Goal: Check status: Check status

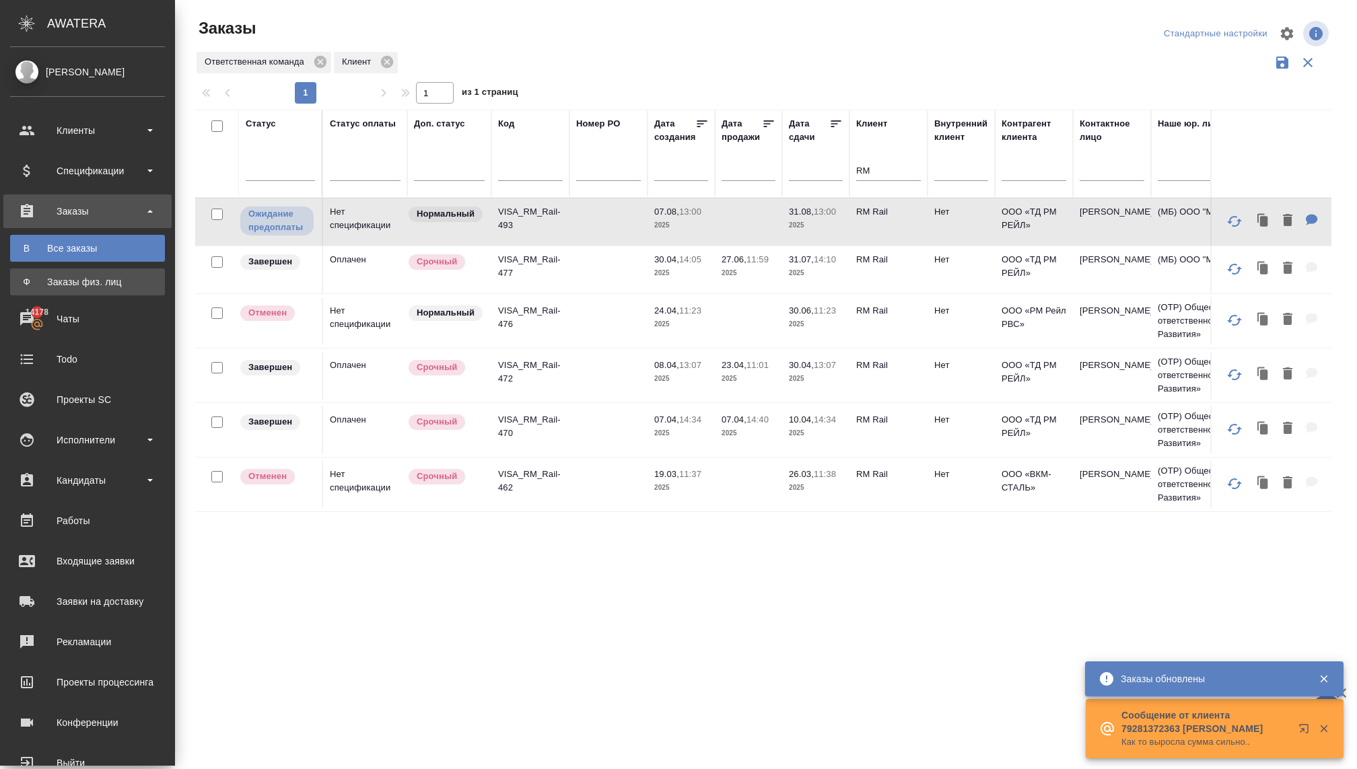
click at [87, 277] on div "Заказы физ. лиц" at bounding box center [87, 281] width 141 height 13
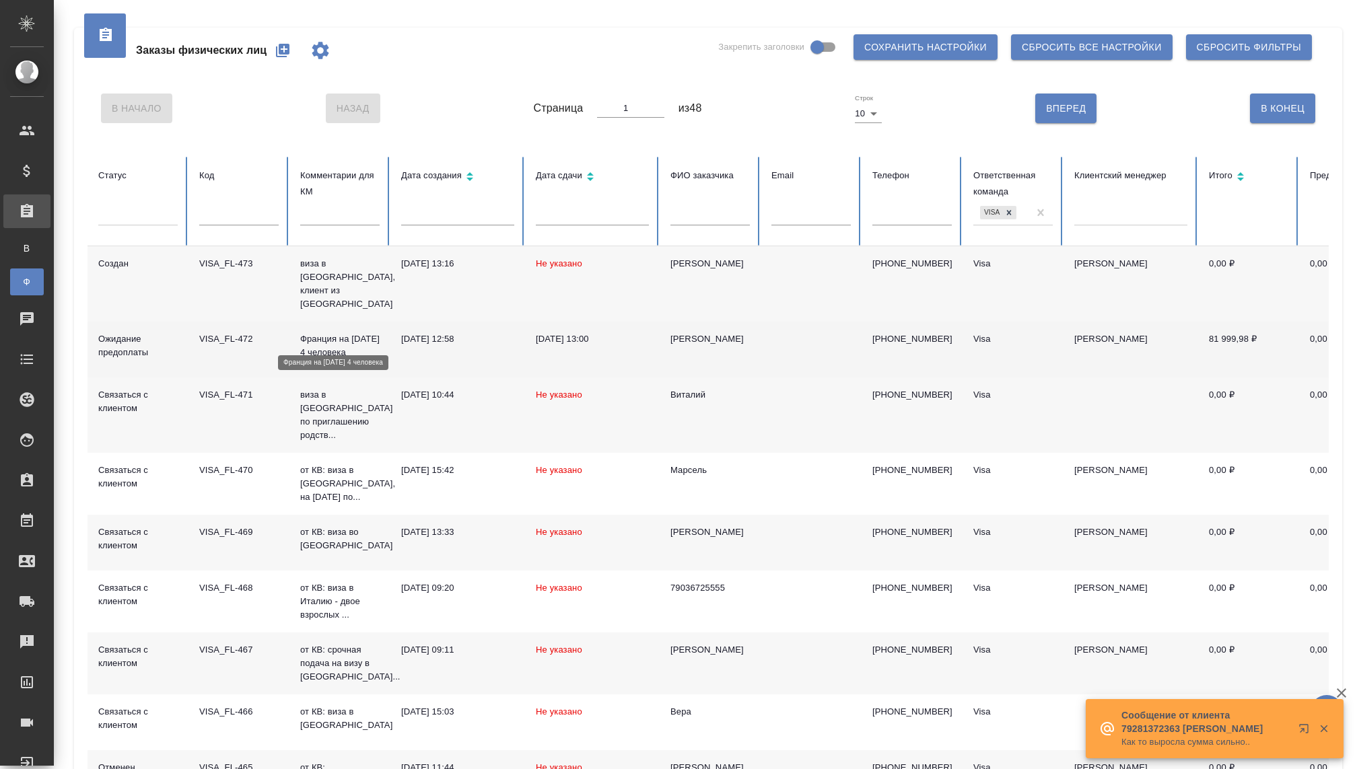
click at [330, 334] on p "Франция на [DATE] 4 человека" at bounding box center [339, 345] width 79 height 27
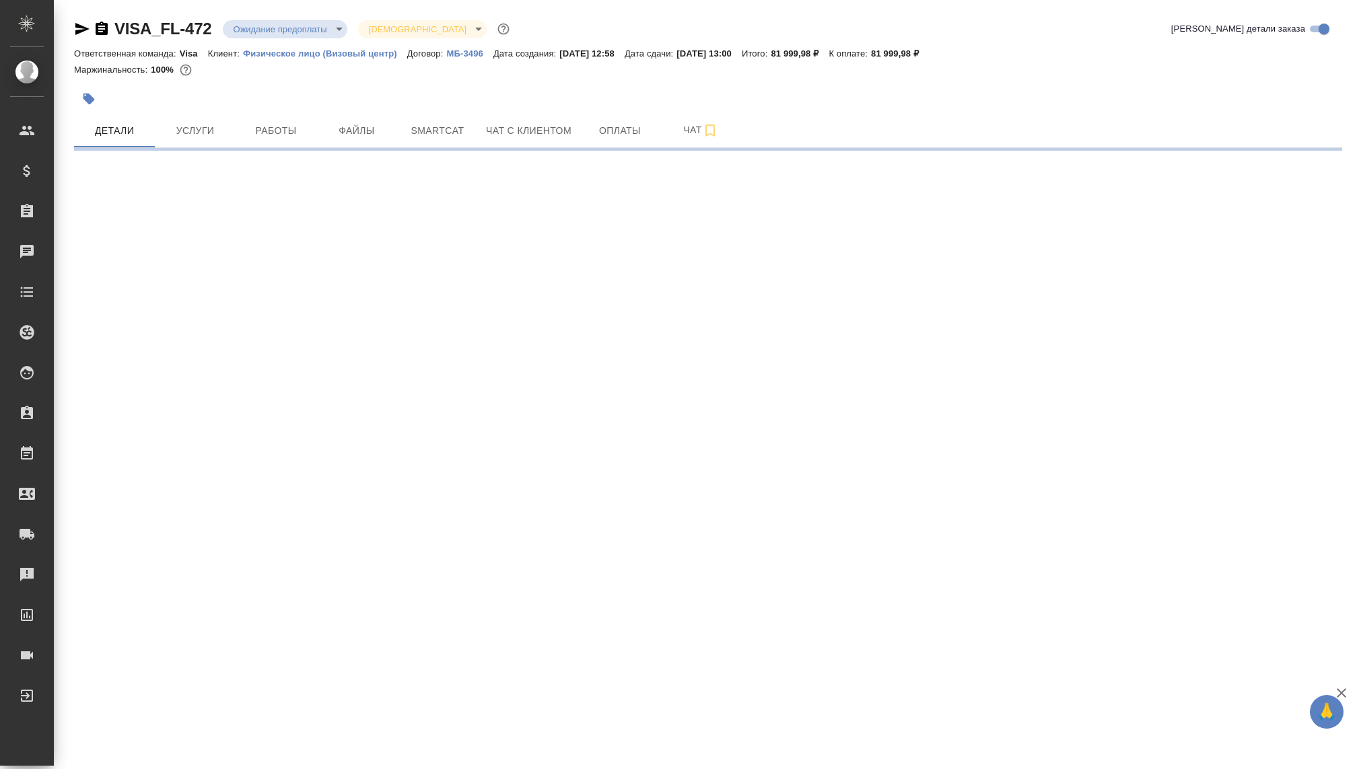
select select "RU"
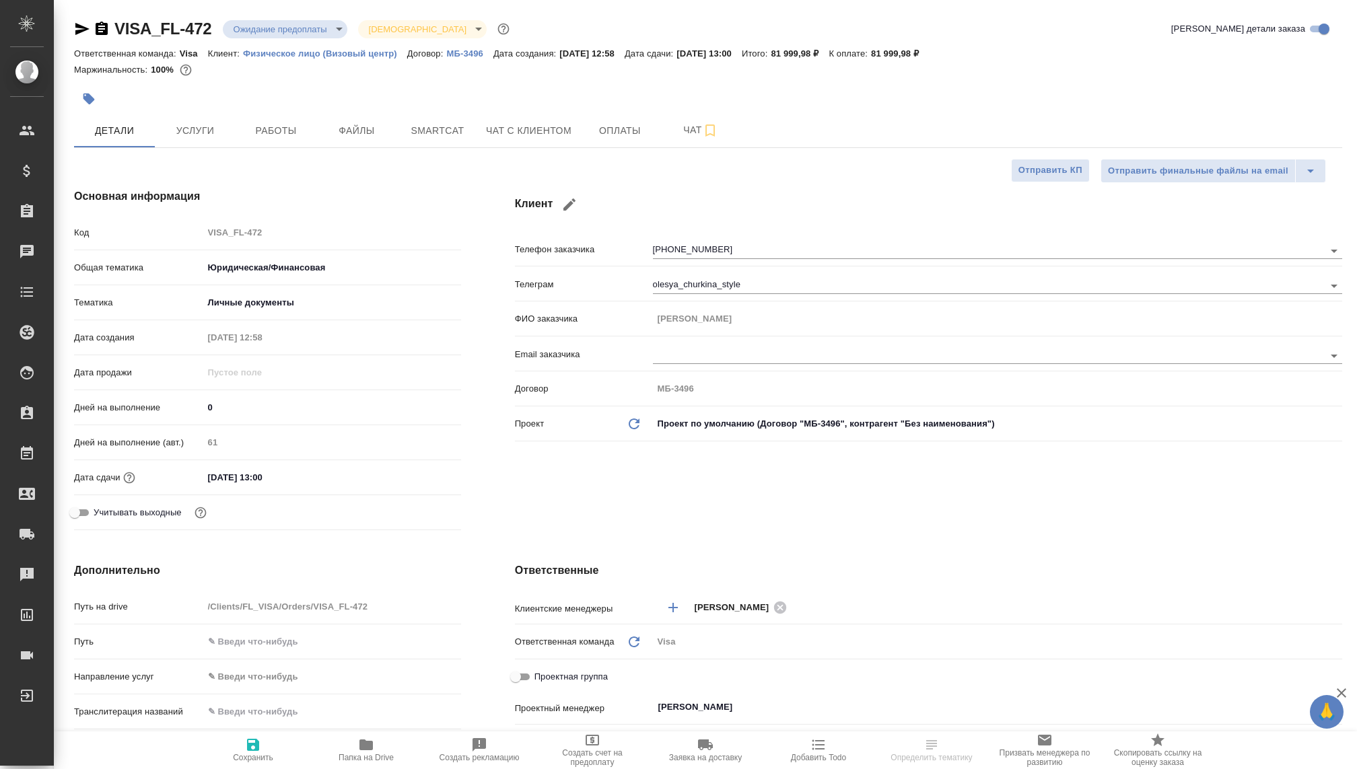
type textarea "x"
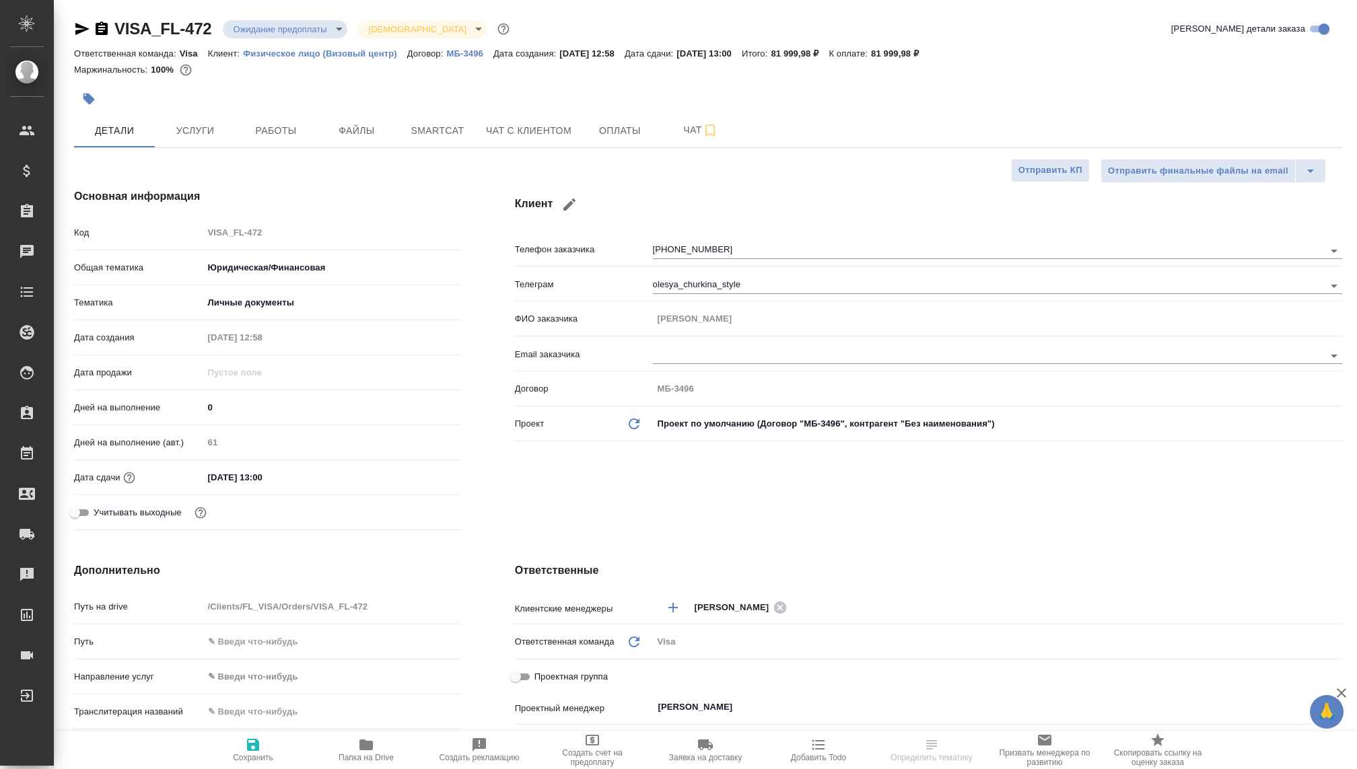
type textarea "x"
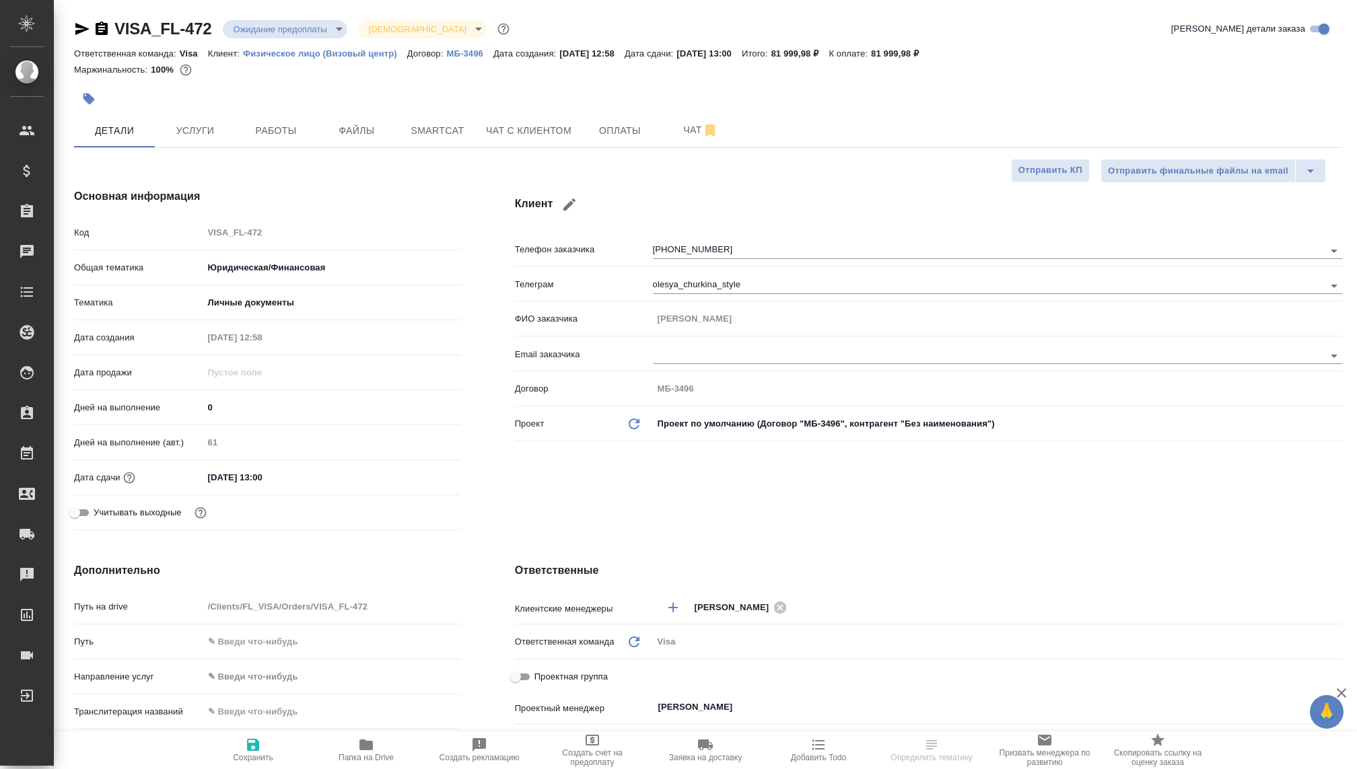
type textarea "x"
select select "RU"
type textarea "x"
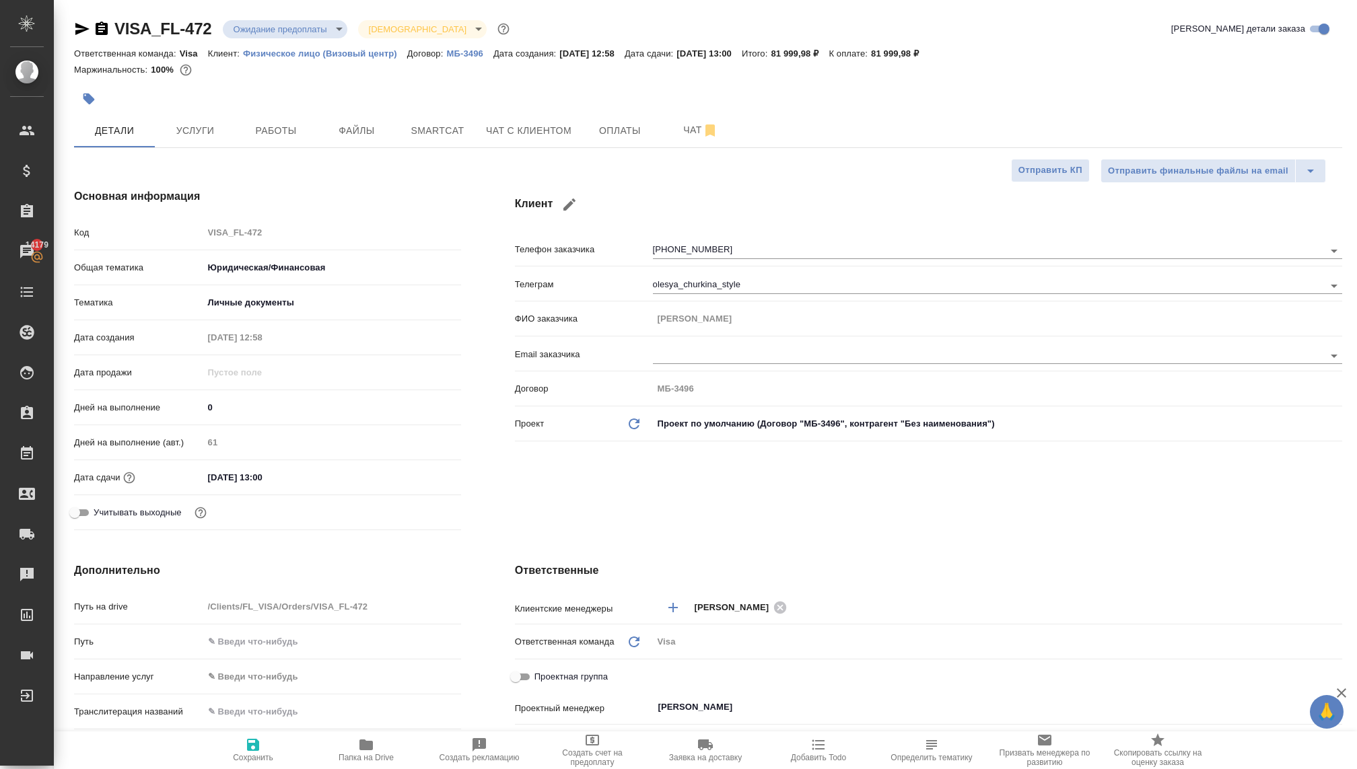
type textarea "x"
click at [195, 136] on span "Услуги" at bounding box center [195, 130] width 65 height 17
